Goal: Transaction & Acquisition: Purchase product/service

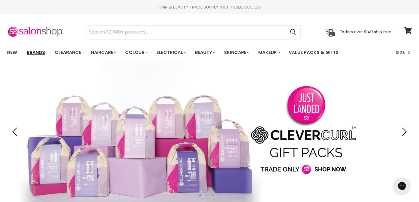
click at [44, 55] on link "Brands" at bounding box center [35, 53] width 27 height 12
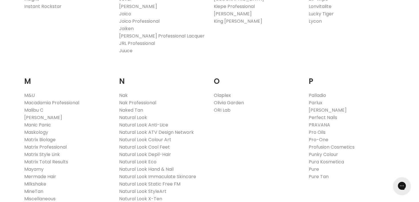
click at [224, 97] on link "Olaplex" at bounding box center [222, 95] width 17 height 7
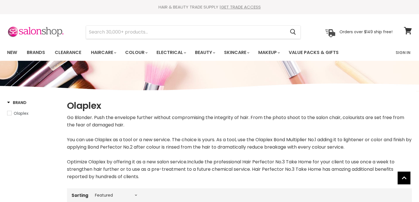
select select "manual"
drag, startPoint x: 415, startPoint y: 79, endPoint x: 415, endPoint y: 85, distance: 5.7
click at [398, 51] on link "Sign In" at bounding box center [403, 53] width 22 height 12
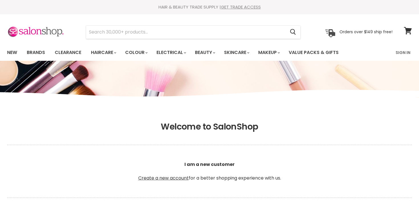
scroll to position [146, 0]
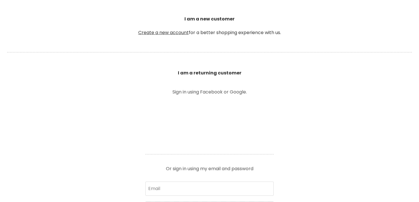
click at [194, 147] on article "Sign in using Facebook or Google. Or sign in using my email and password Email …" at bounding box center [209, 170] width 142 height 161
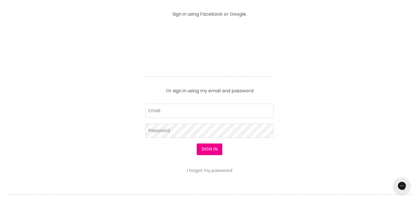
scroll to position [243, 0]
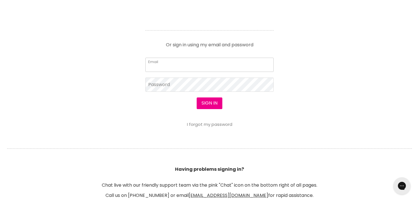
click at [220, 64] on input "Email" at bounding box center [209, 65] width 128 height 14
type input "[EMAIL_ADDRESS][DOMAIN_NAME]"
click at [196, 98] on button "Sign in" at bounding box center [209, 103] width 26 height 11
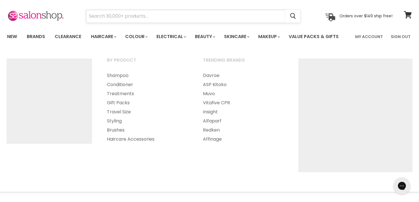
click at [126, 19] on input "Search" at bounding box center [185, 16] width 199 height 13
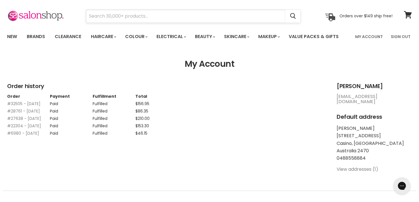
type input "p"
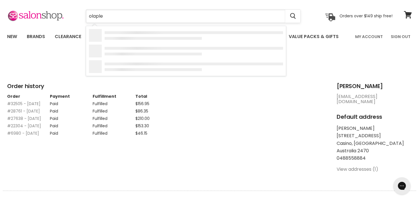
type input "olaplex"
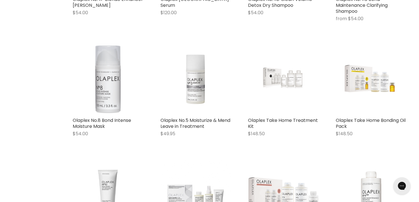
scroll to position [322, 0]
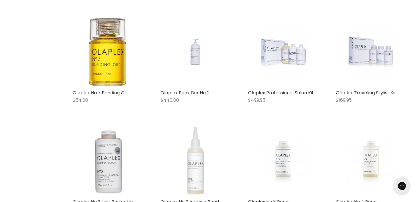
scroll to position [694, 0]
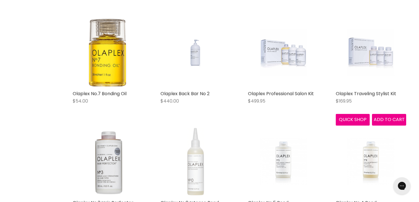
click at [368, 48] on img "Main content" at bounding box center [370, 52] width 47 height 71
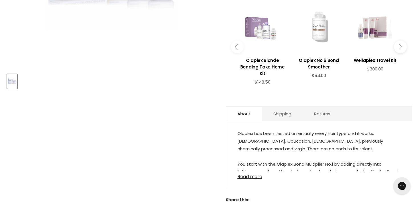
scroll to position [255, 0]
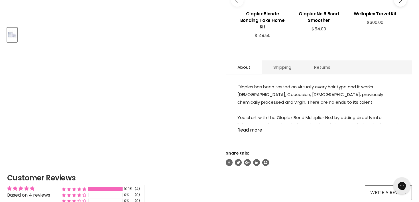
click at [248, 130] on link "Read more" at bounding box center [318, 128] width 163 height 9
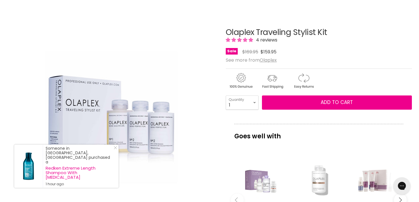
scroll to position [0, 0]
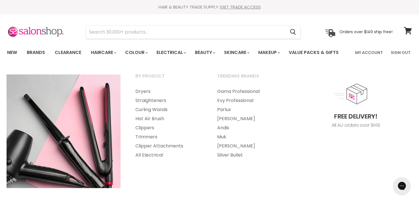
click at [190, 42] on section "Menu Cancel" at bounding box center [209, 29] width 419 height 30
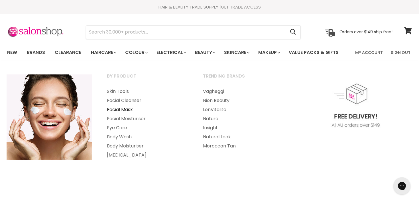
click at [128, 110] on link "Facial Mask" at bounding box center [147, 109] width 95 height 9
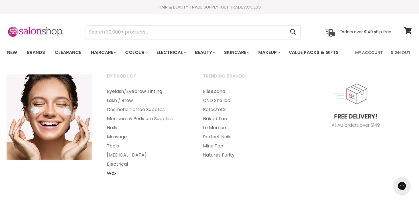
click at [115, 177] on link "Wax" at bounding box center [147, 173] width 95 height 9
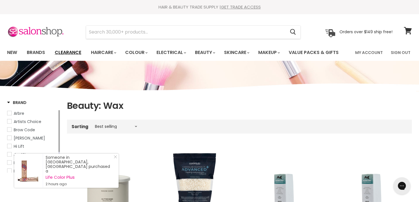
click at [82, 53] on link "Clearance" at bounding box center [67, 53] width 35 height 12
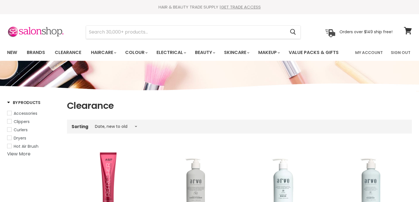
select select "created-descending"
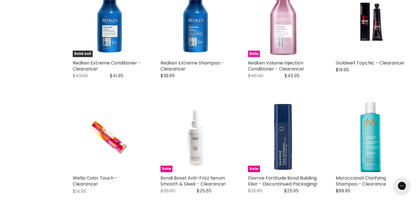
scroll to position [690, 0]
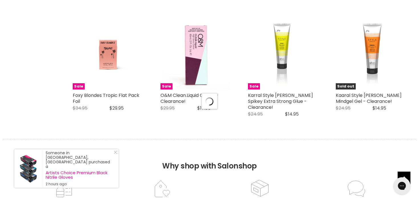
select select "created-descending"
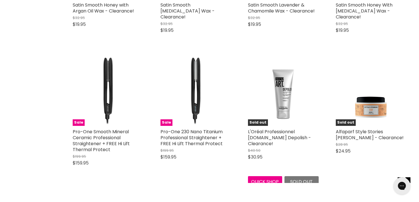
scroll to position [1743, 0]
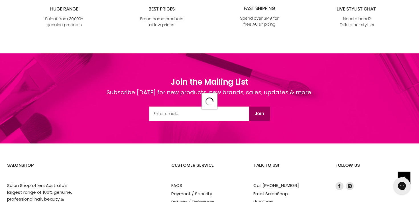
select select "created-descending"
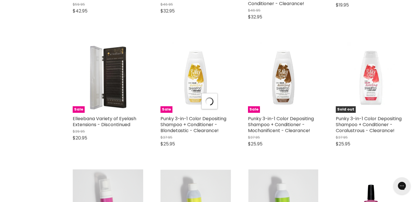
select select "created-descending"
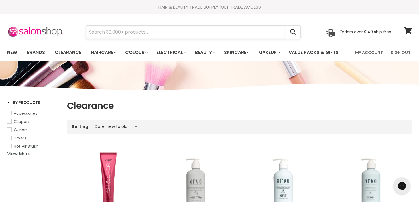
click at [237, 36] on input "Search" at bounding box center [185, 32] width 199 height 13
type input "para"
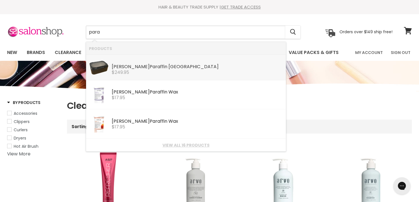
click at [231, 67] on div "Caron Para ffin Bath" at bounding box center [197, 67] width 171 height 6
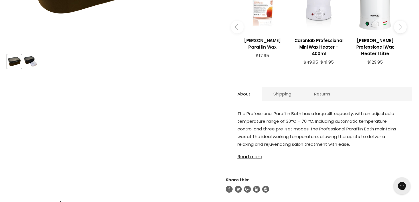
scroll to position [238, 0]
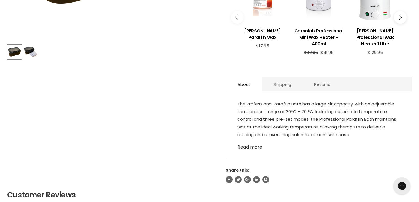
click at [256, 147] on link "Read more" at bounding box center [318, 146] width 163 height 9
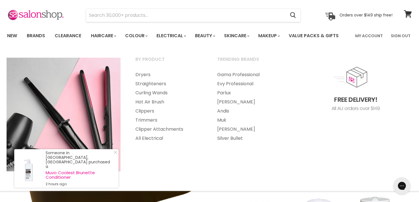
scroll to position [0, 0]
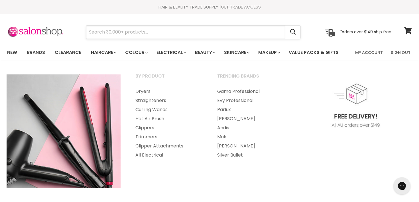
click at [151, 26] on input "Search" at bounding box center [185, 32] width 199 height 13
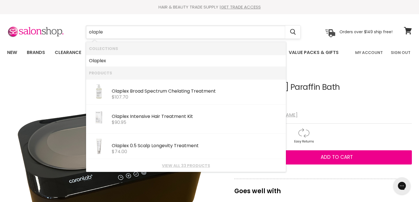
type input "olaplex"
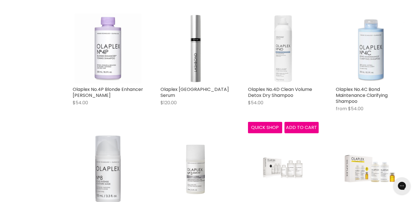
scroll to position [232, 0]
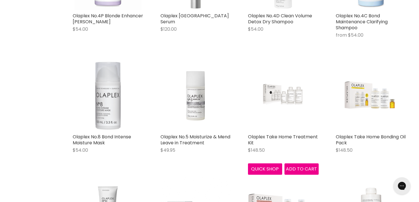
scroll to position [307, 0]
